Goal: Use online tool/utility: Utilize a website feature to perform a specific function

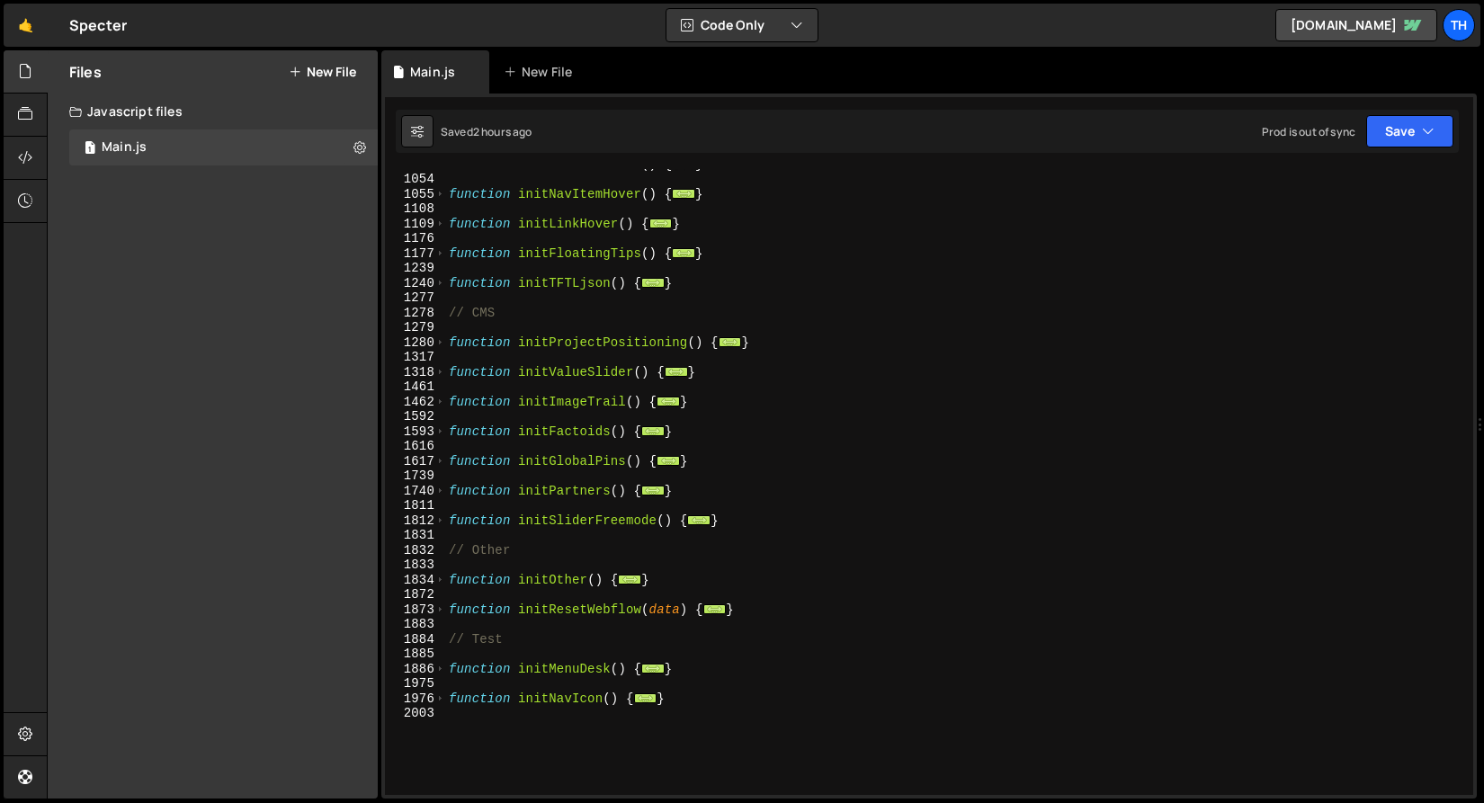
scroll to position [828, 0]
click at [48, 45] on div "🤙 Specter ⚠️ Code is being edited in another browser" at bounding box center [65, 25] width 123 height 43
click at [26, 18] on link "🤙" at bounding box center [26, 25] width 44 height 43
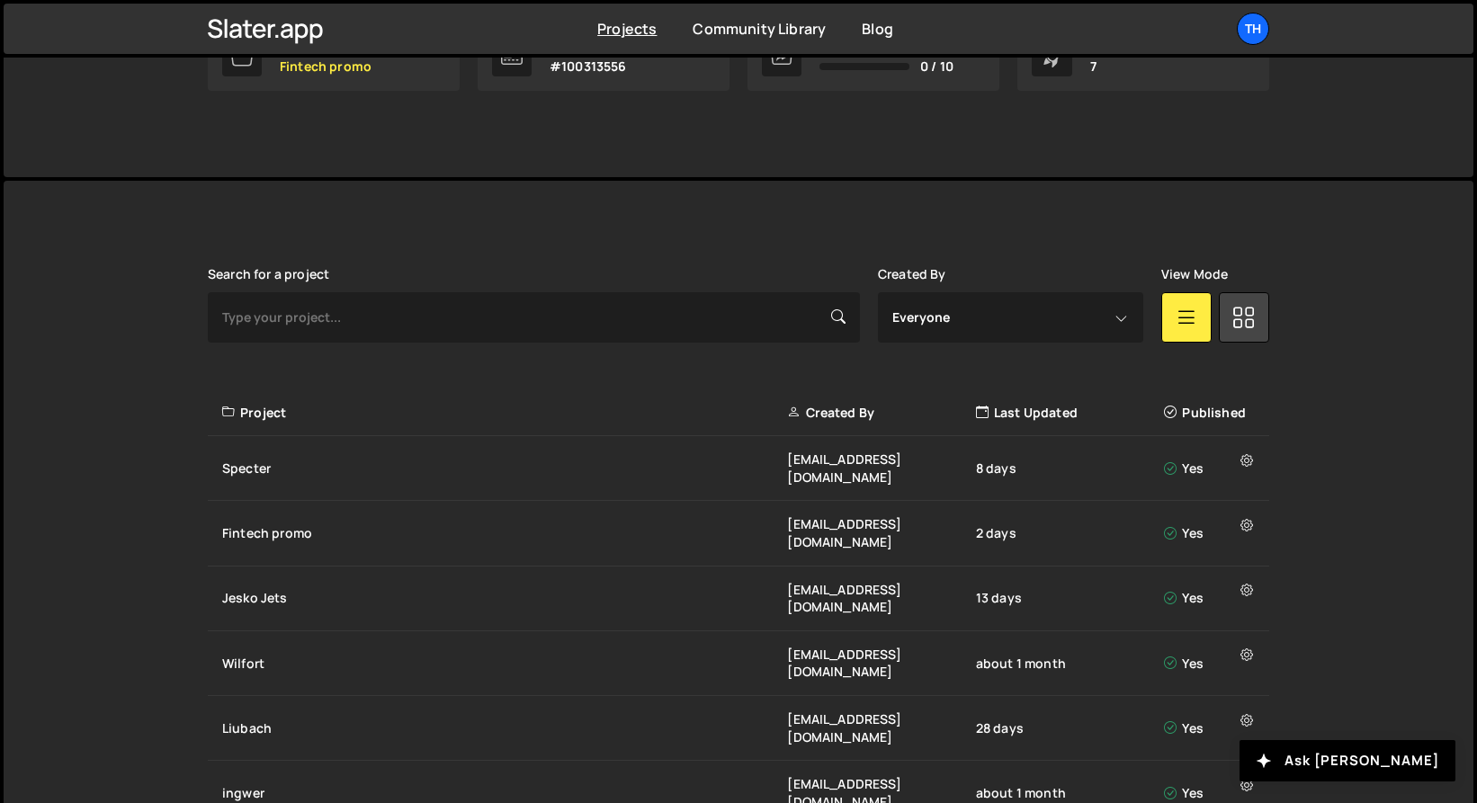
scroll to position [392, 0]
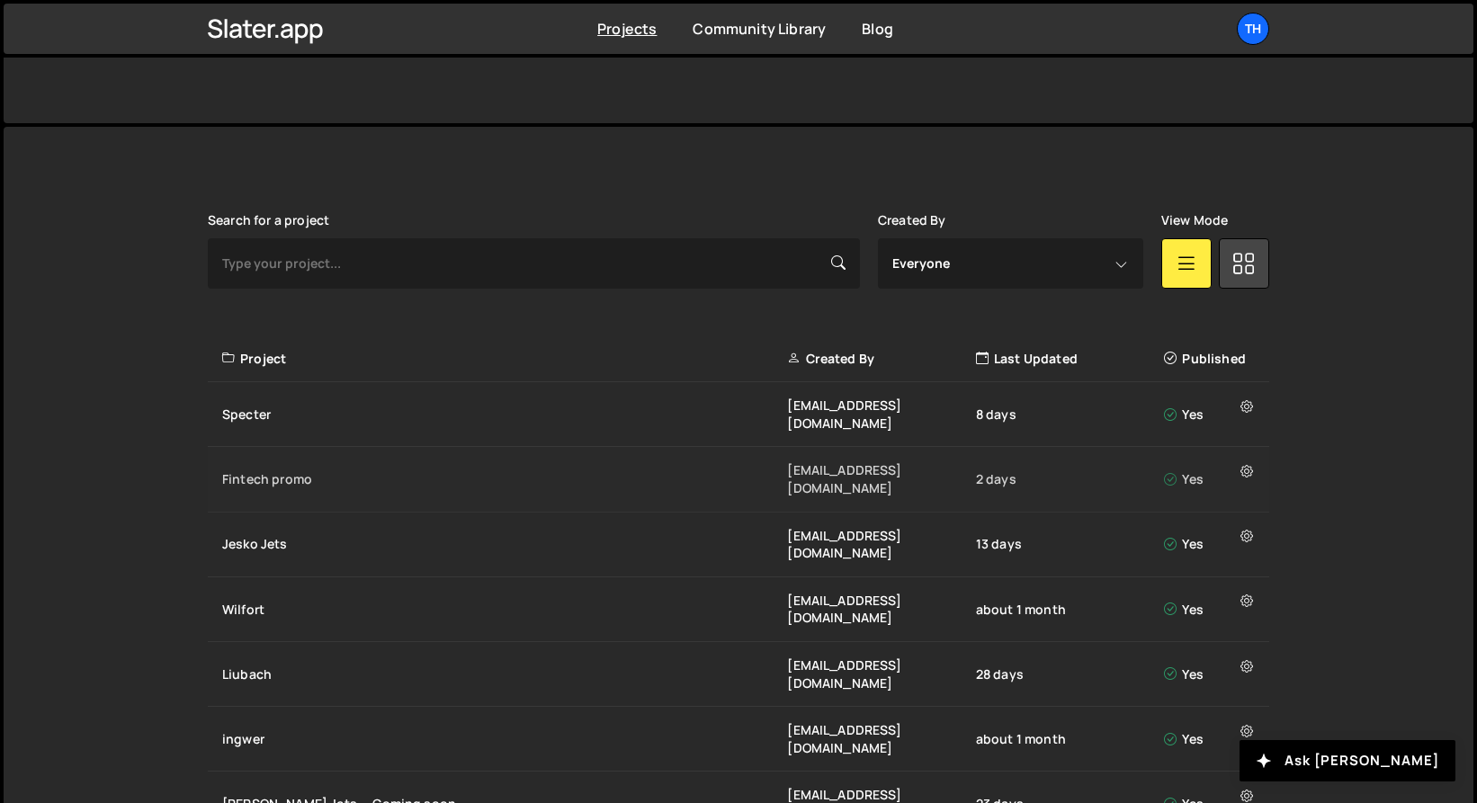
click at [288, 470] on div "Fintech promo" at bounding box center [504, 479] width 565 height 18
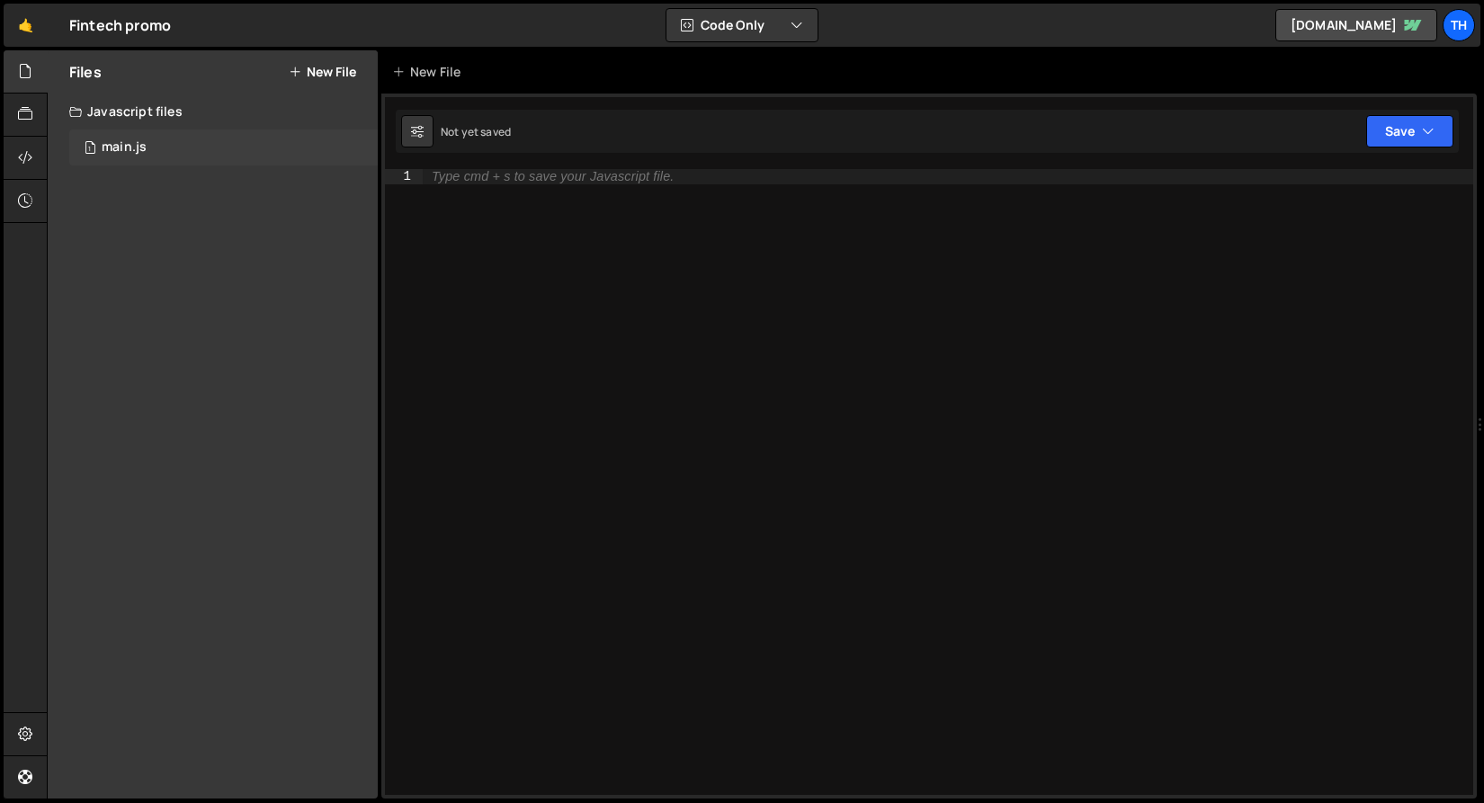
click at [110, 159] on div "1 main.js 0" at bounding box center [223, 147] width 308 height 36
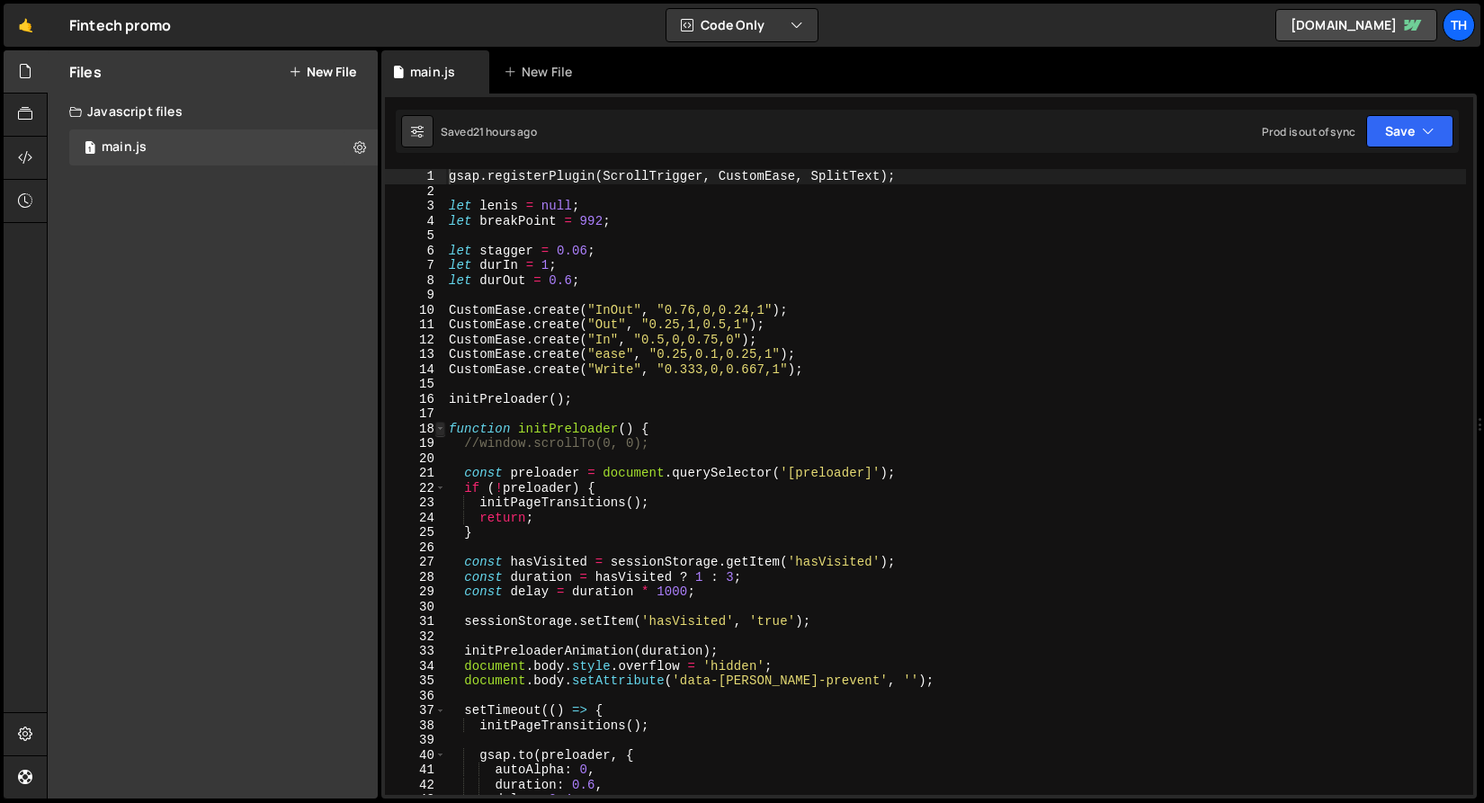
type textarea "gsap.registerPlugin(ScrollTrigger, CustomEase, SplitText);"
click at [439, 435] on span at bounding box center [440, 429] width 10 height 15
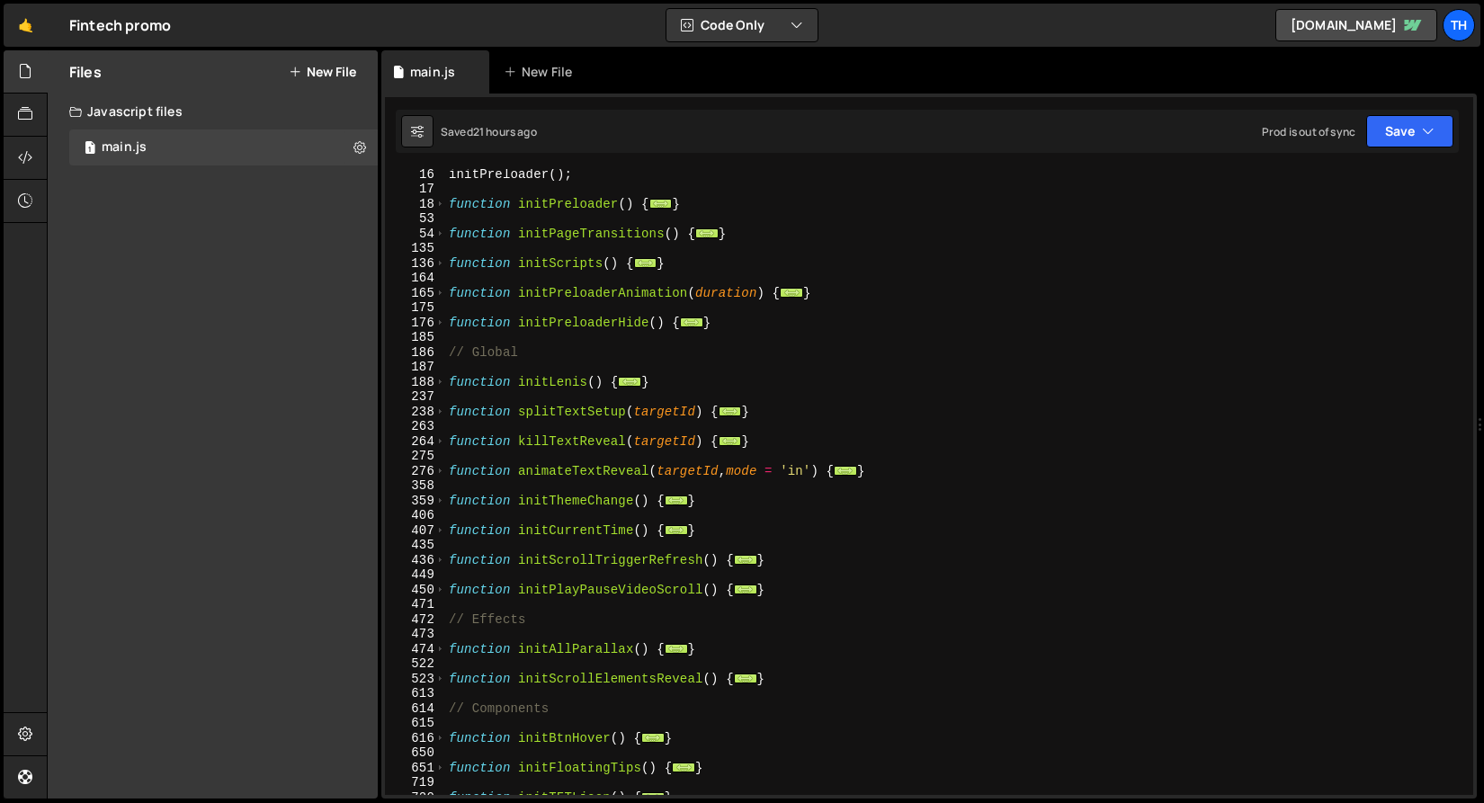
scroll to position [225, 0]
click at [439, 652] on span at bounding box center [440, 649] width 10 height 15
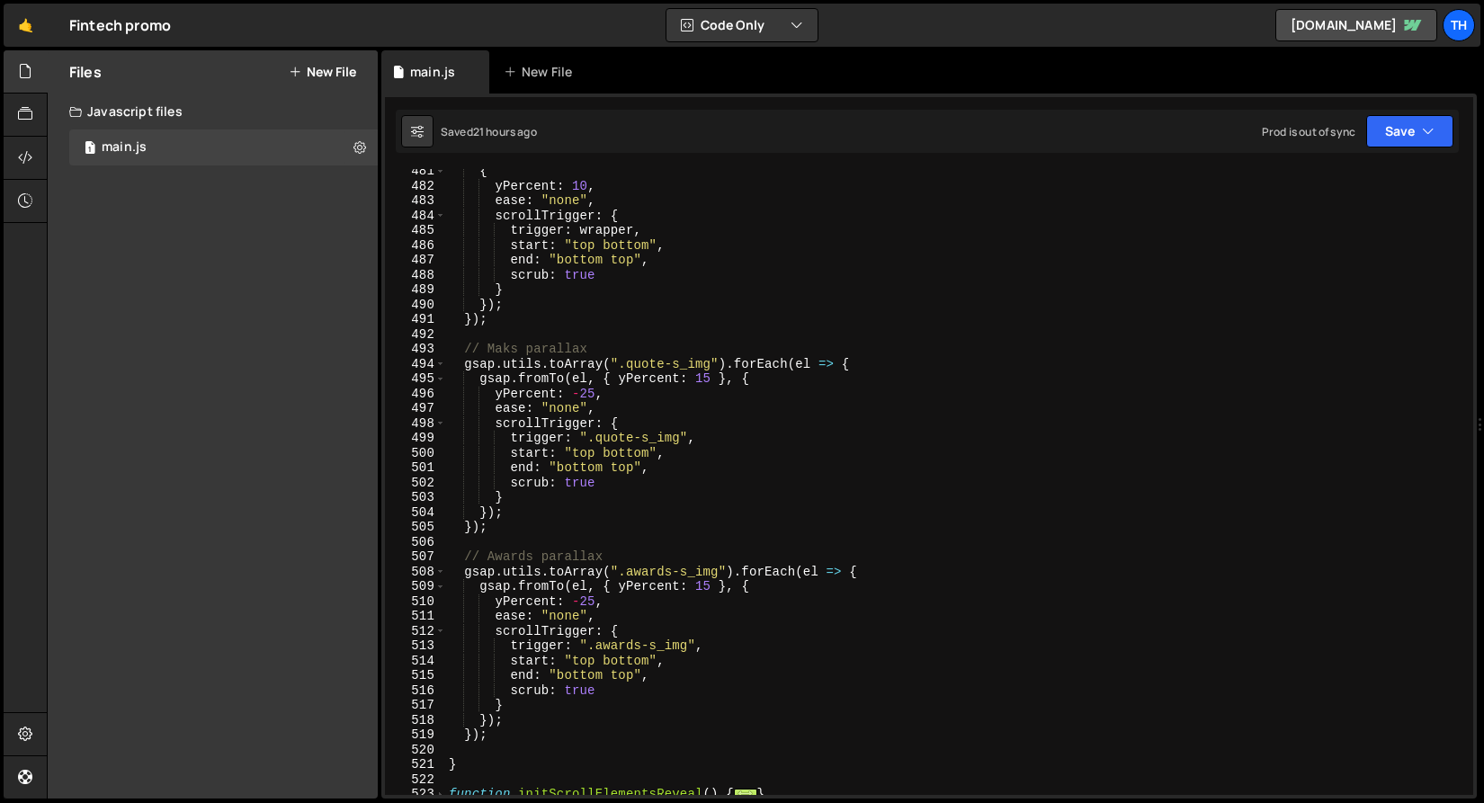
scroll to position [735, 0]
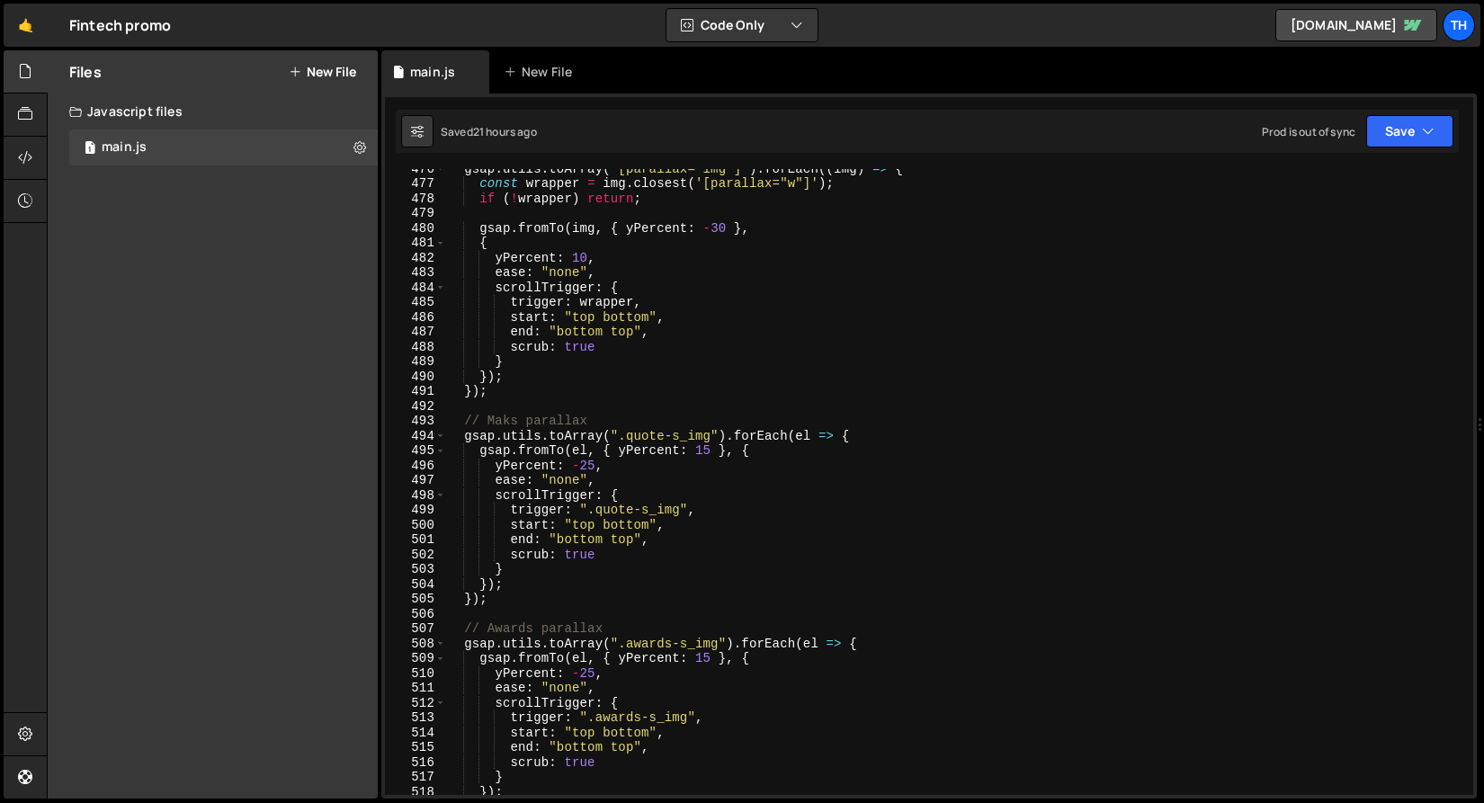
click at [489, 400] on div "gsap . utils . toArray ( '[parallax="img"]' ) . forEach (( img ) => { const wra…" at bounding box center [955, 489] width 1021 height 656
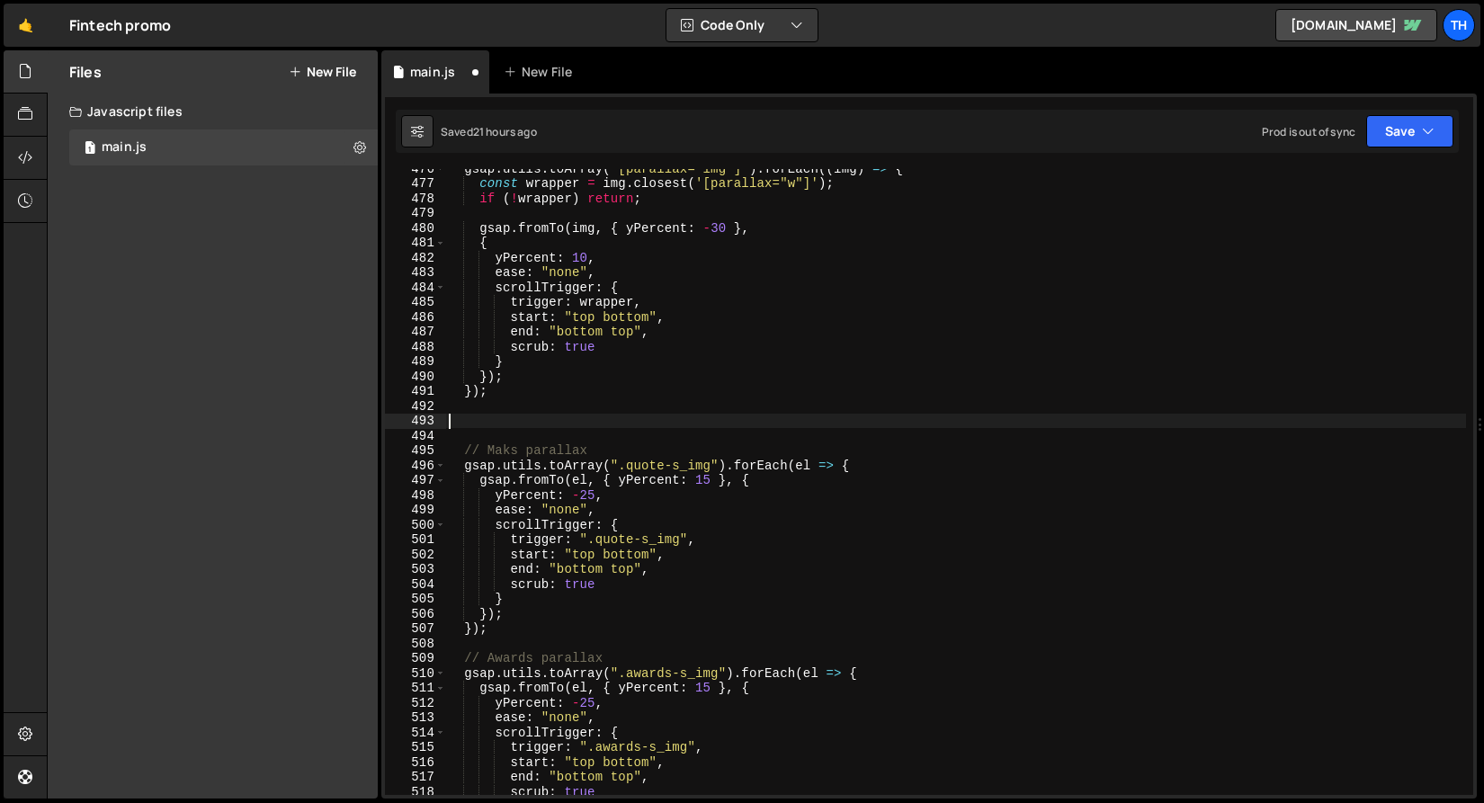
paste textarea "});"
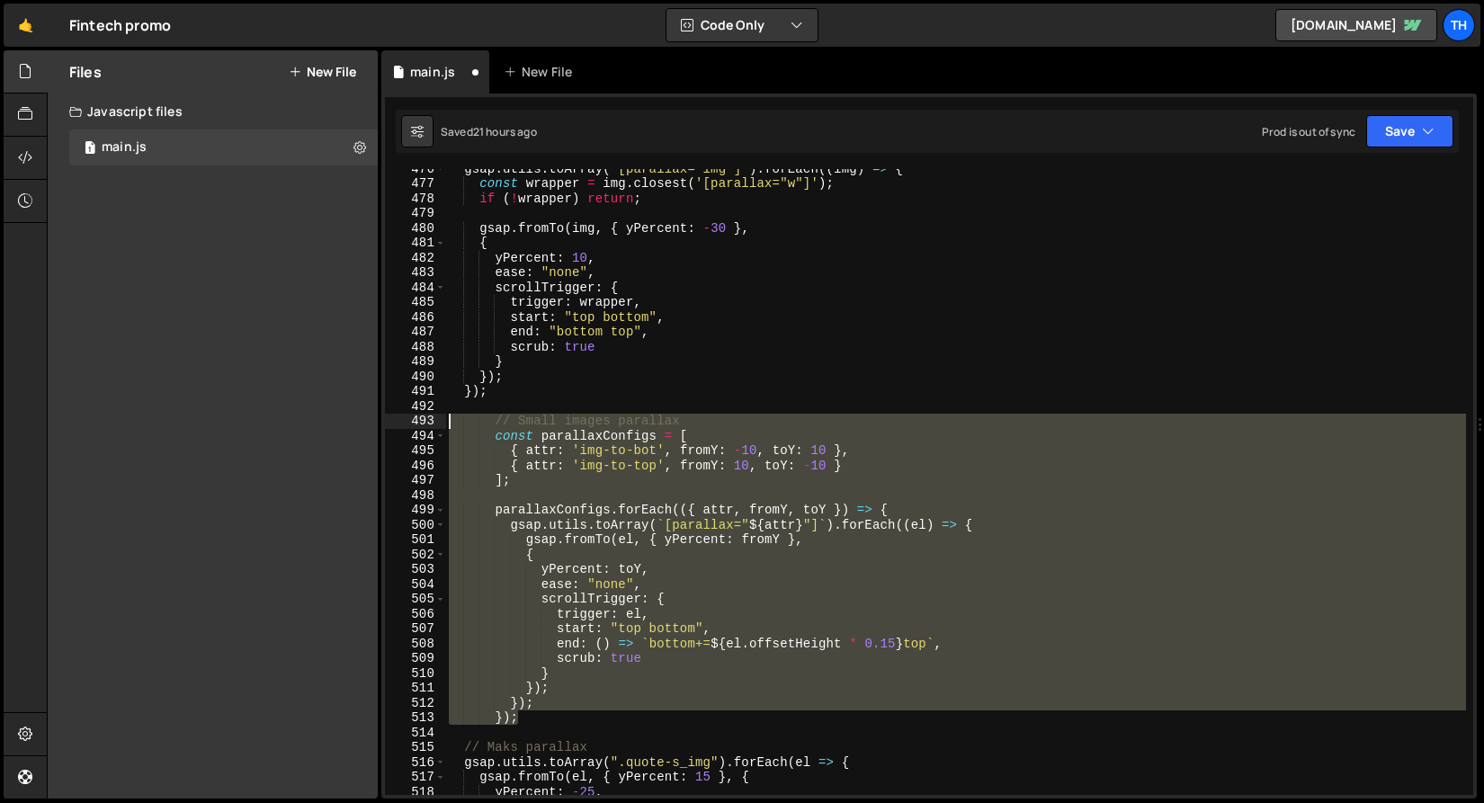
drag, startPoint x: 558, startPoint y: 720, endPoint x: 299, endPoint y: 422, distance: 394.6
click at [299, 422] on div "Files New File Javascript files 1 main.js 0 CSS files Copy share link Edit File…" at bounding box center [765, 424] width 1437 height 749
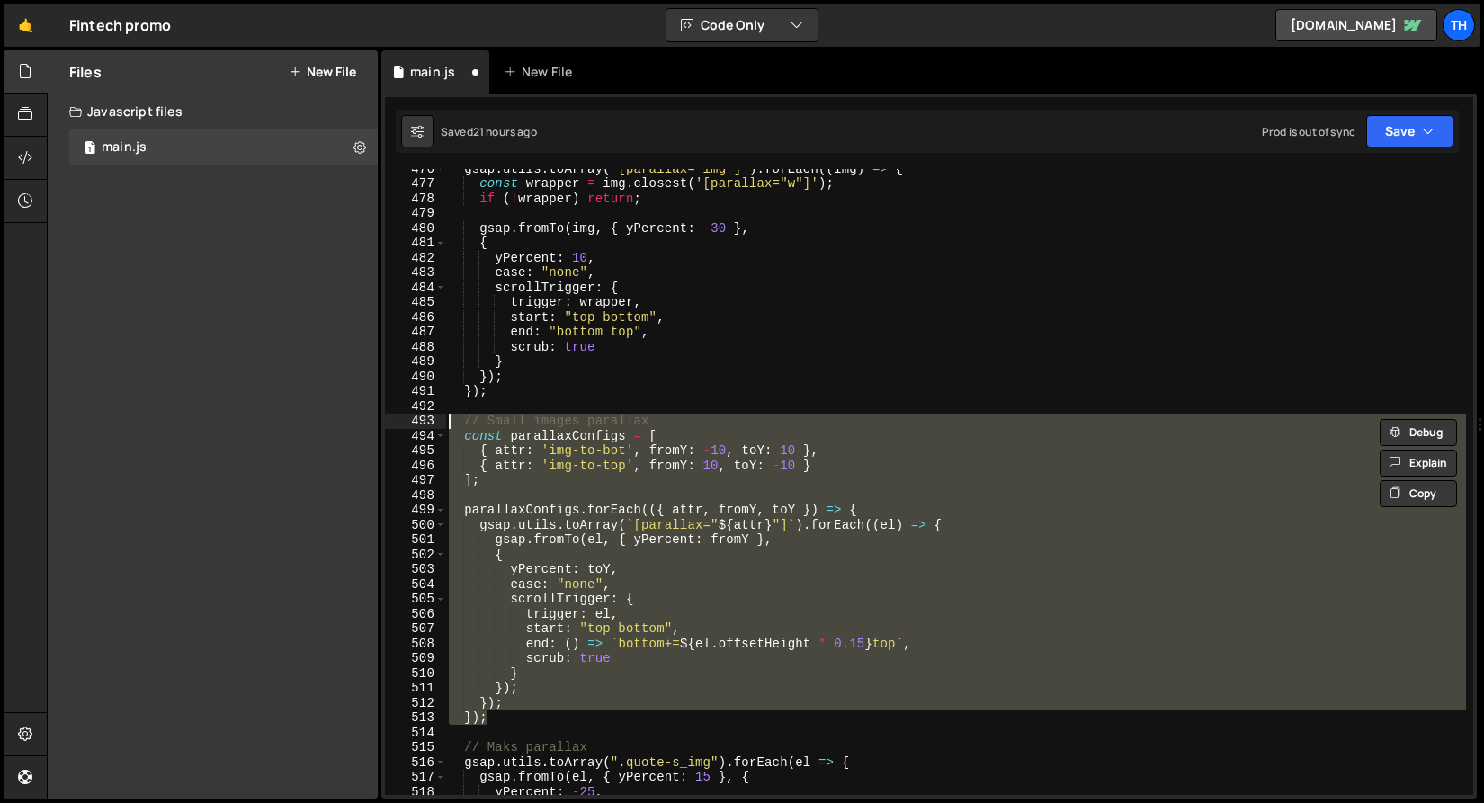
click at [638, 538] on div "gsap . utils . toArray ( '[parallax="img"]' ) . forEach (( img ) => { const wra…" at bounding box center [955, 482] width 1021 height 626
type textarea "gsap.fromTo(el, { yPercent: fromY },"
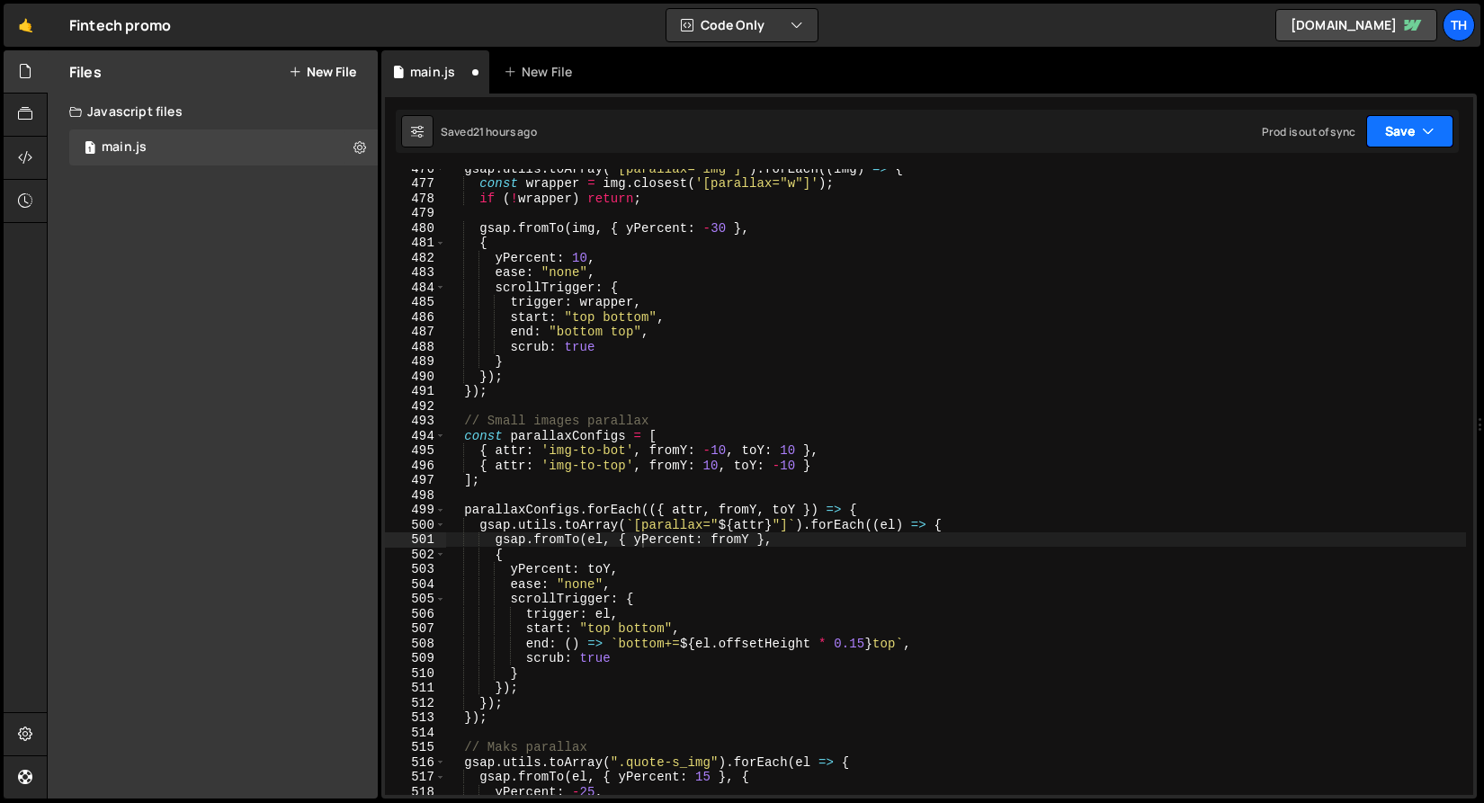
click at [1427, 147] on button "Save" at bounding box center [1409, 131] width 87 height 32
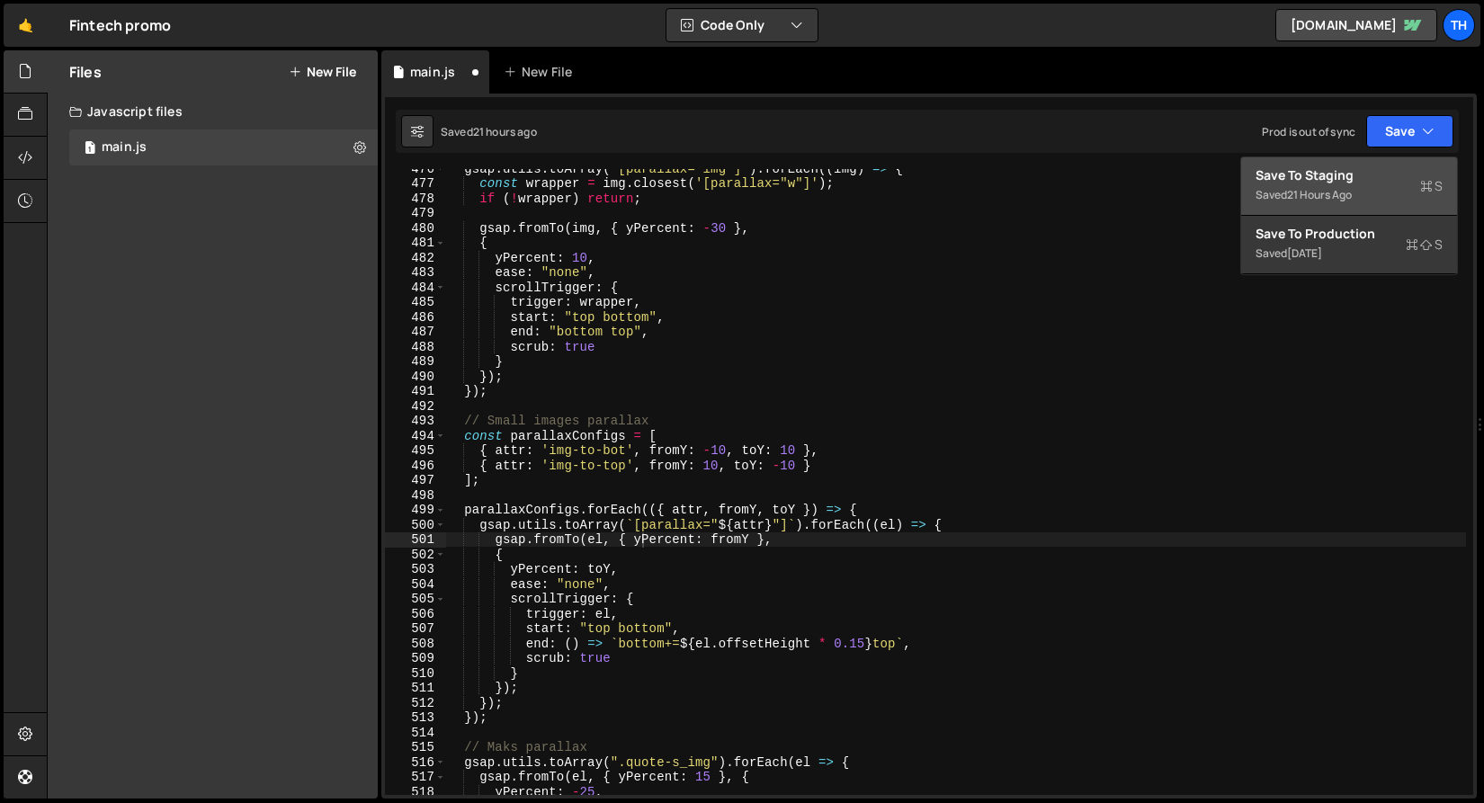
click at [1405, 172] on div "Save to Staging S" at bounding box center [1348, 175] width 187 height 18
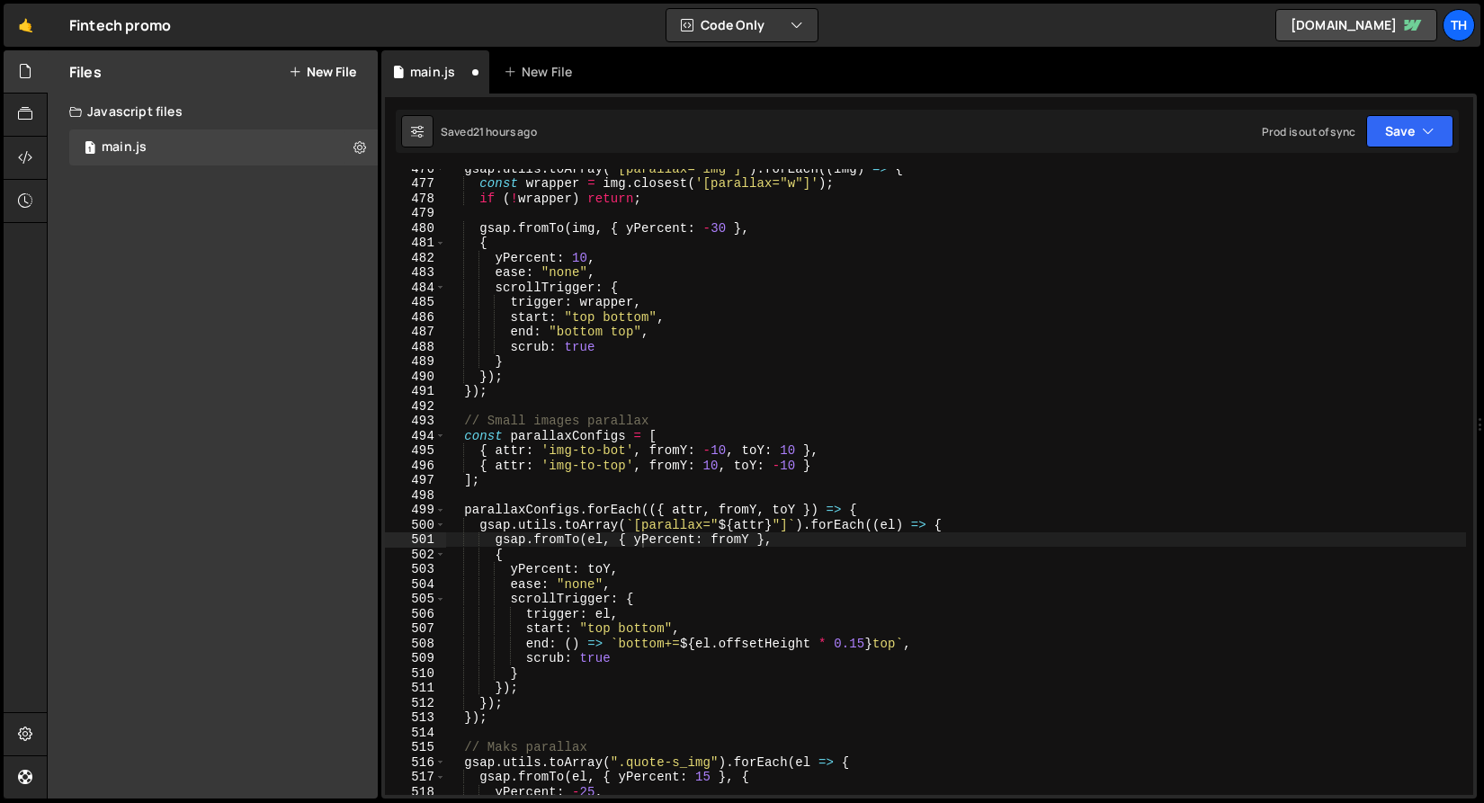
scroll to position [7055, 0]
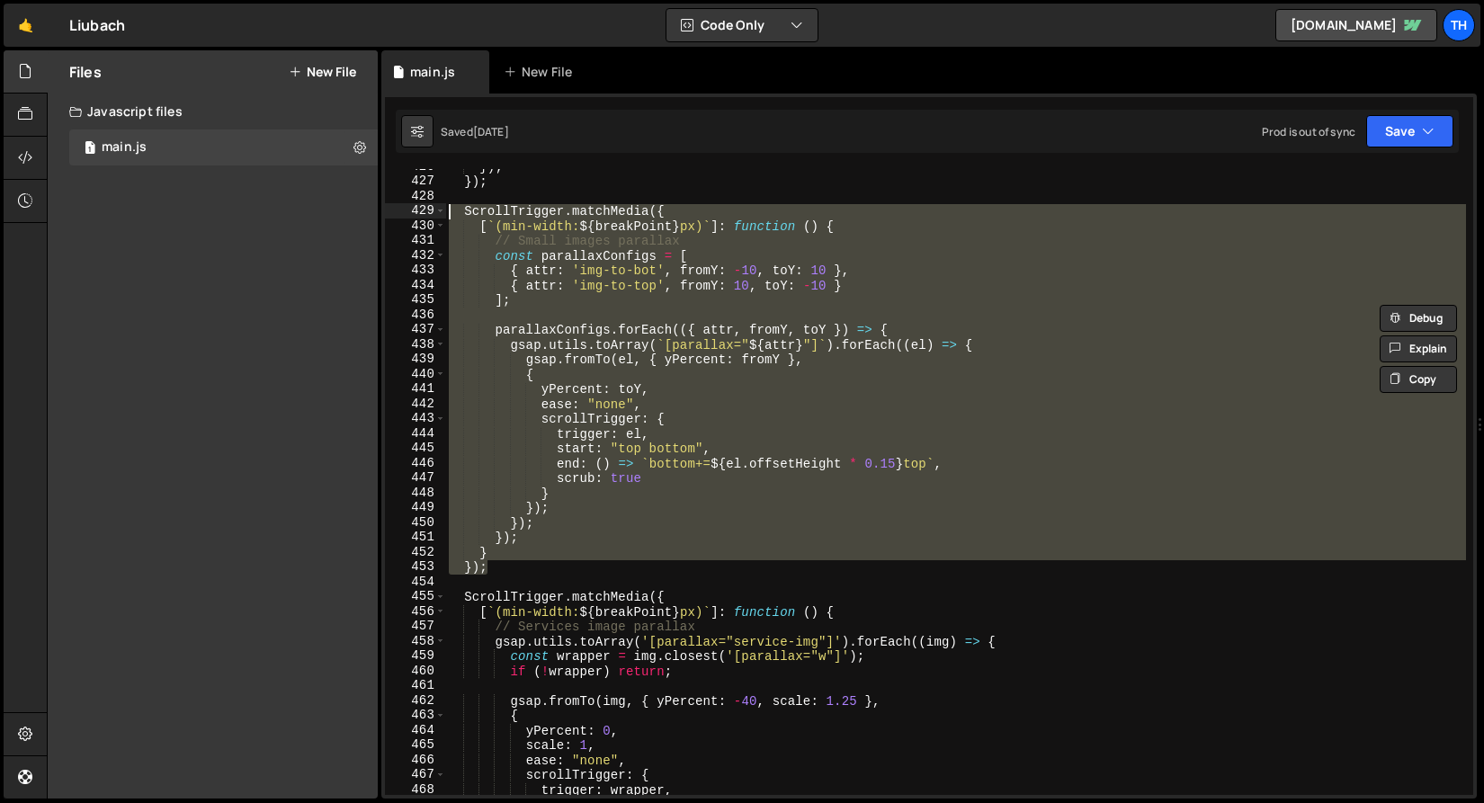
scroll to position [1153, 0]
click at [526, 538] on div "}) ; }) ; ScrollTrigger . matchMedia ({ [ ` (min-width: ${ breakPoint } px) ` ]…" at bounding box center [955, 482] width 1021 height 626
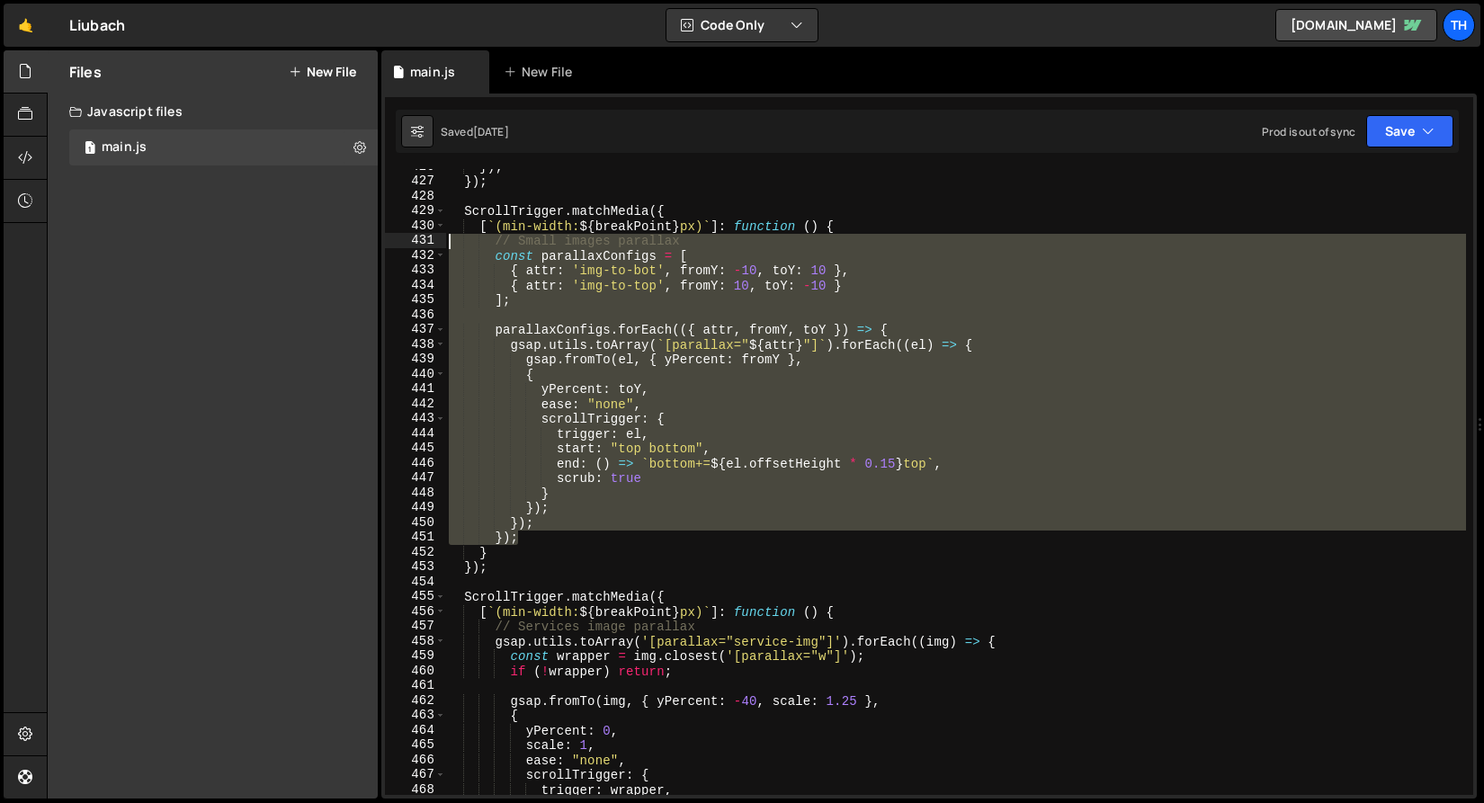
drag, startPoint x: 542, startPoint y: 542, endPoint x: 220, endPoint y: 237, distance: 443.4
click at [220, 237] on div "Files New File Javascript files 1 main.js 0 CSS files Copy share link Edit File…" at bounding box center [765, 424] width 1437 height 749
type textarea "// Small images parallax const parallaxConfigs = ["
